Goal: Communication & Community: Participate in discussion

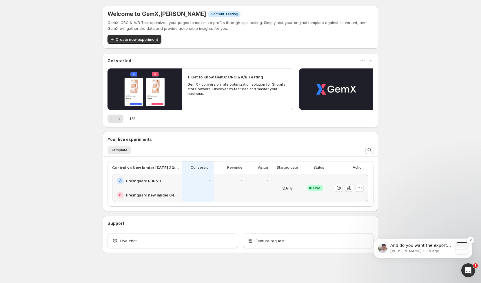
click at [412, 247] on p "And do you want the exported data to be viewed by Page only or Session-wide?" at bounding box center [421, 246] width 63 height 6
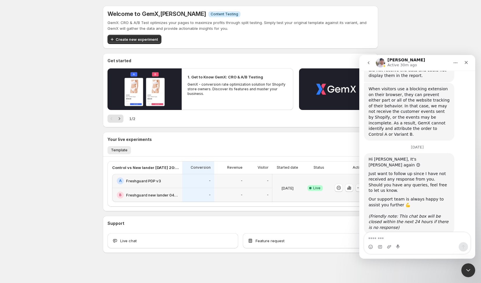
scroll to position [1, 0]
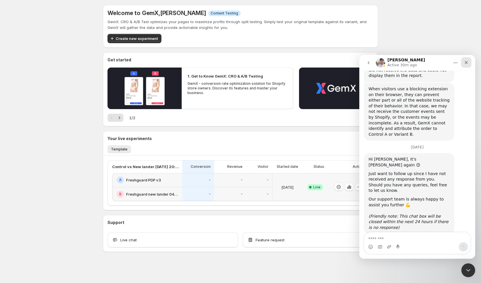
click at [466, 60] on icon "Close" at bounding box center [466, 62] width 5 height 5
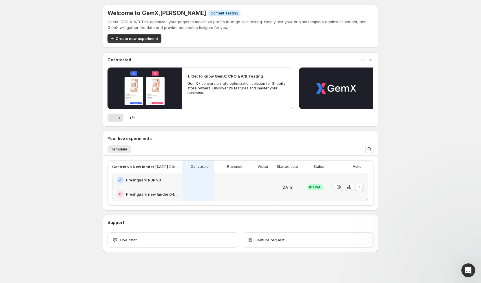
scroll to position [0, 0]
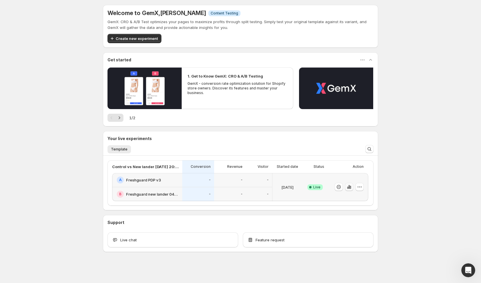
click at [349, 187] on icon "button" at bounding box center [349, 187] width 6 height 6
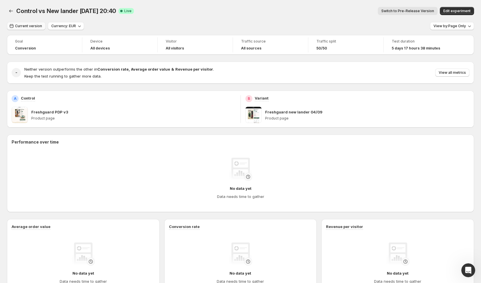
click at [33, 28] on span "Current version" at bounding box center [28, 26] width 27 height 5
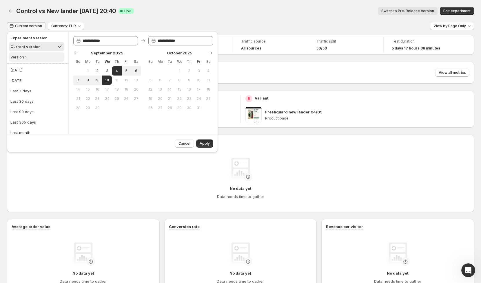
click at [36, 56] on button "Version 1" at bounding box center [37, 56] width 56 height 9
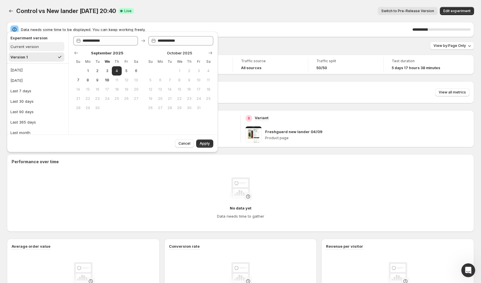
click at [28, 48] on div "Current version" at bounding box center [24, 47] width 28 height 6
type input "**********"
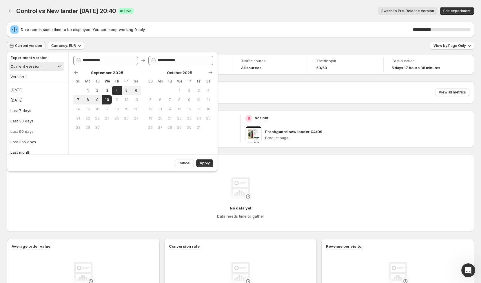
click at [167, 3] on div "Control vs New lander [DATE] 20:40. This page is ready Control vs New lander [D…" at bounding box center [240, 11] width 467 height 22
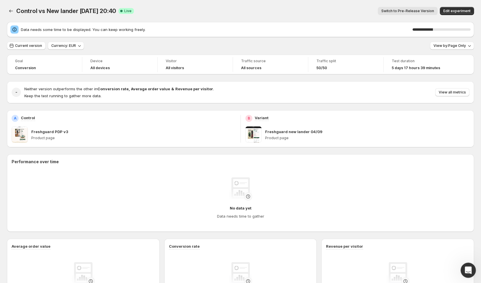
click at [465, 265] on div "Open Intercom Messenger" at bounding box center [467, 269] width 19 height 19
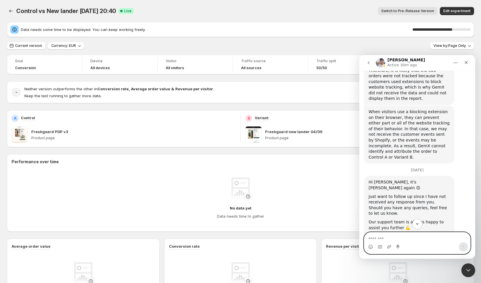
scroll to position [4267, 0]
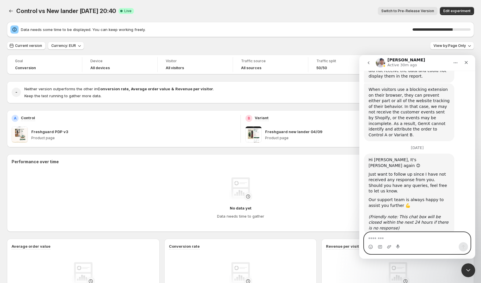
click at [399, 240] on textarea "Message…" at bounding box center [417, 238] width 106 height 10
type textarea "**********"
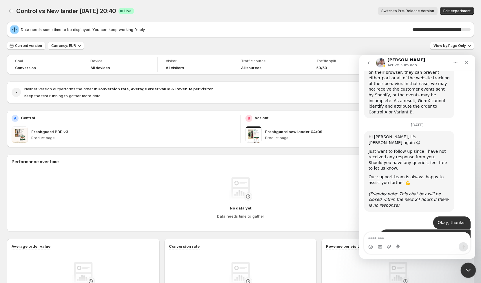
click at [468, 266] on icon "Close Intercom Messenger" at bounding box center [467, 269] width 7 height 7
